Goal: Task Accomplishment & Management: Manage account settings

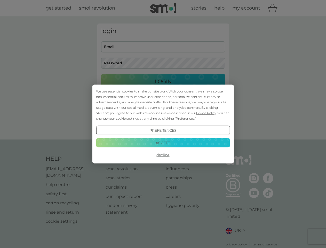
click at [206, 113] on span "Cookie Policy" at bounding box center [206, 113] width 20 height 4
click at [184, 118] on div "login Email Password Login ● ● ● ● ● ● ● ● ● ● ● ● ● ● ● ● ● ● ● ● ● ● ● ● ● ● …" at bounding box center [163, 77] width 132 height 109
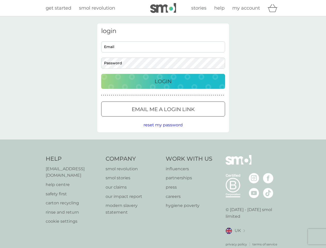
click at [163, 130] on div "login Email Password Login ● ● ● ● ● ● ● ● ● ● ● ● ● ● ● ● ● ● ● ● ● ● ● ● ● ● …" at bounding box center [163, 77] width 132 height 109
click at [163, 155] on div "Help [EMAIL_ADDRESS][DOMAIN_NAME] help centre safety first carton recycling rin…" at bounding box center [163, 201] width 235 height 92
click at [163, 142] on div "Help [EMAIL_ADDRESS][DOMAIN_NAME] help centre safety first carton recycling rin…" at bounding box center [163, 200] width 326 height 122
